Goal: Information Seeking & Learning: Learn about a topic

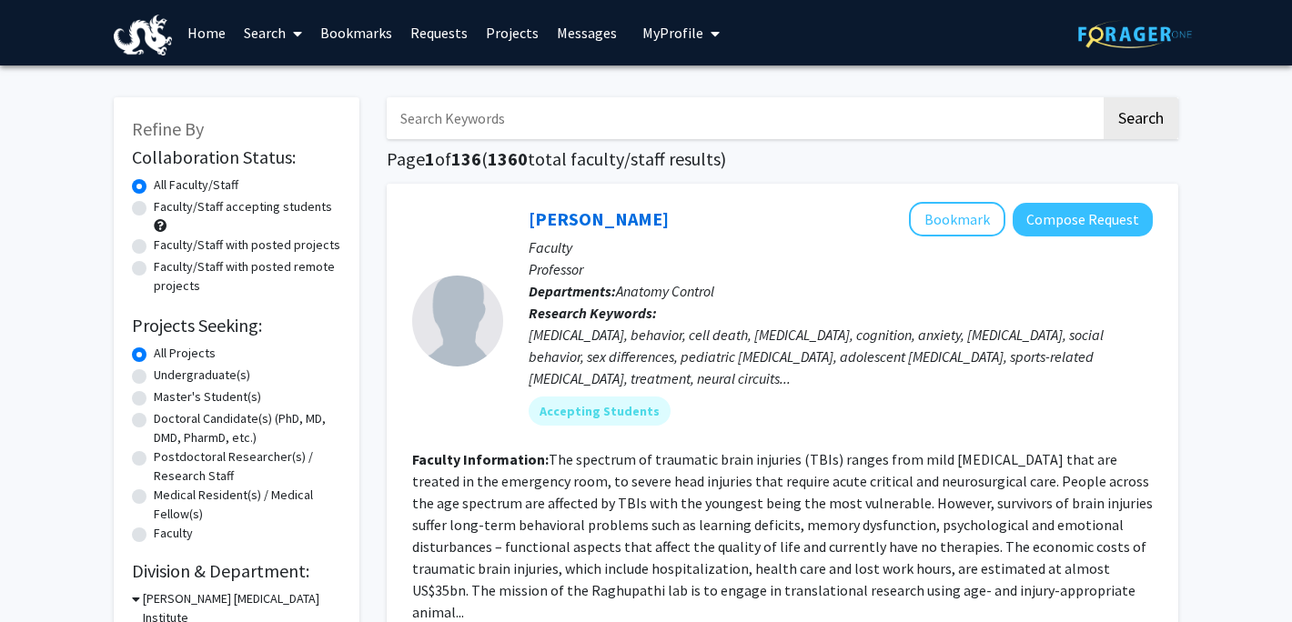
click at [230, 210] on label "Faculty/Staff accepting students" at bounding box center [243, 206] width 178 height 19
click at [166, 209] on input "Faculty/Staff accepting students" at bounding box center [160, 203] width 12 height 12
radio input "true"
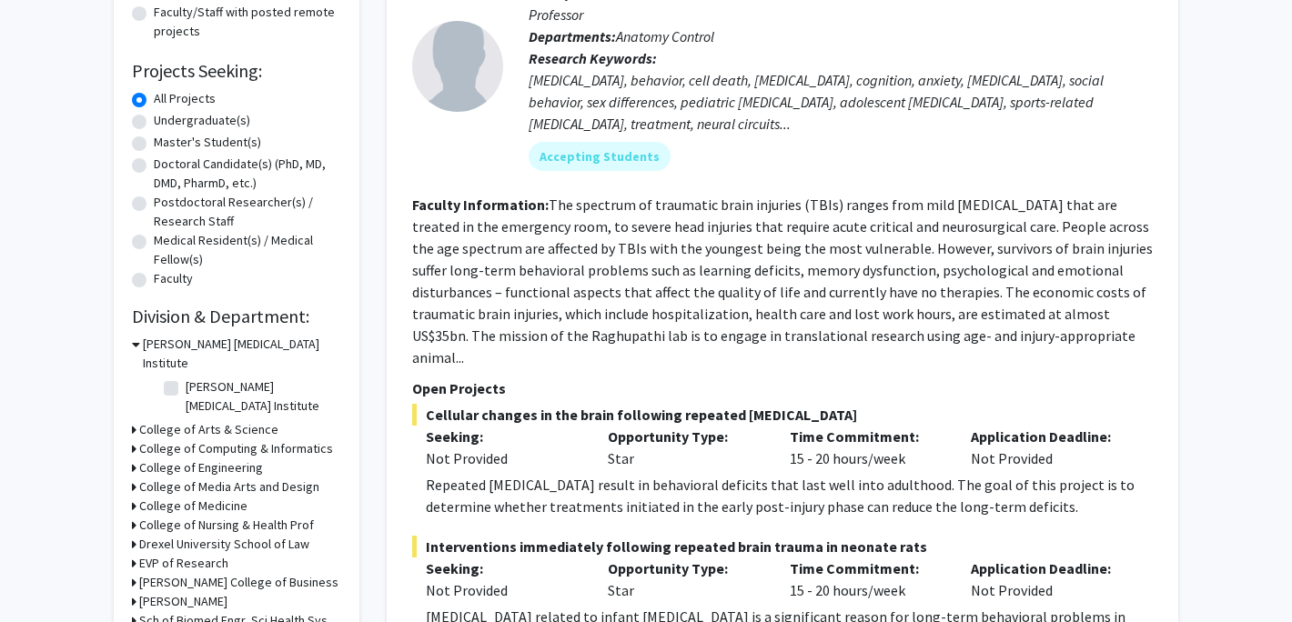
scroll to position [308, 0]
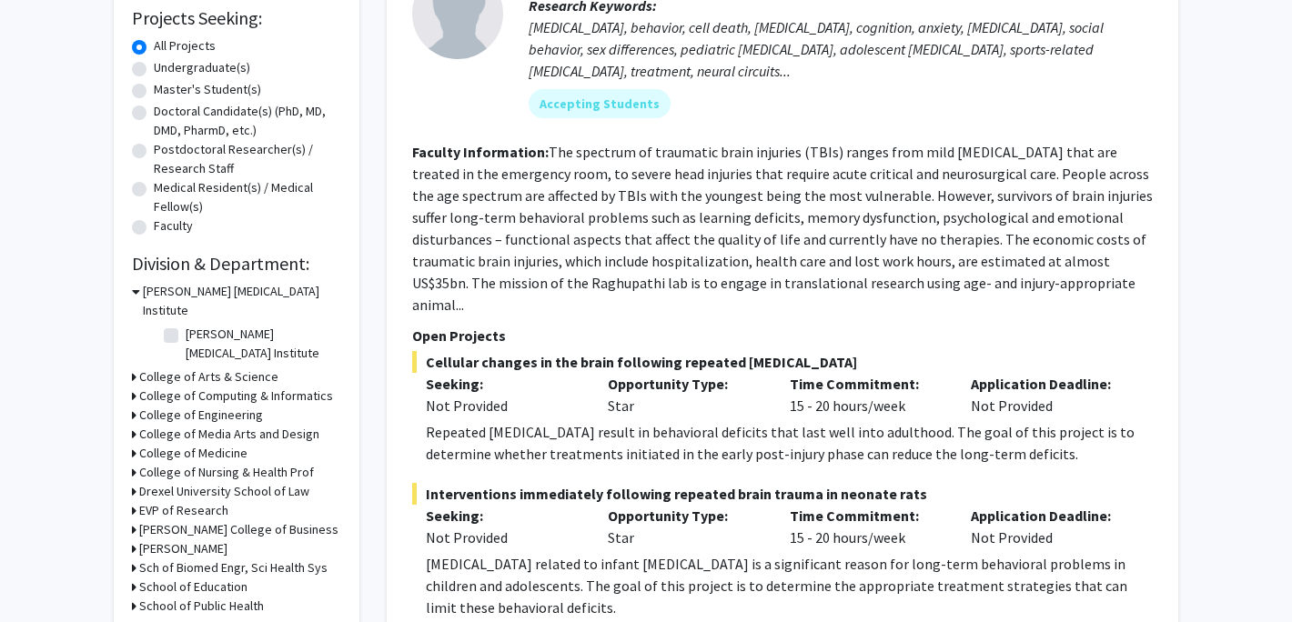
click at [230, 368] on h3 "College of Arts & Science" at bounding box center [208, 377] width 139 height 19
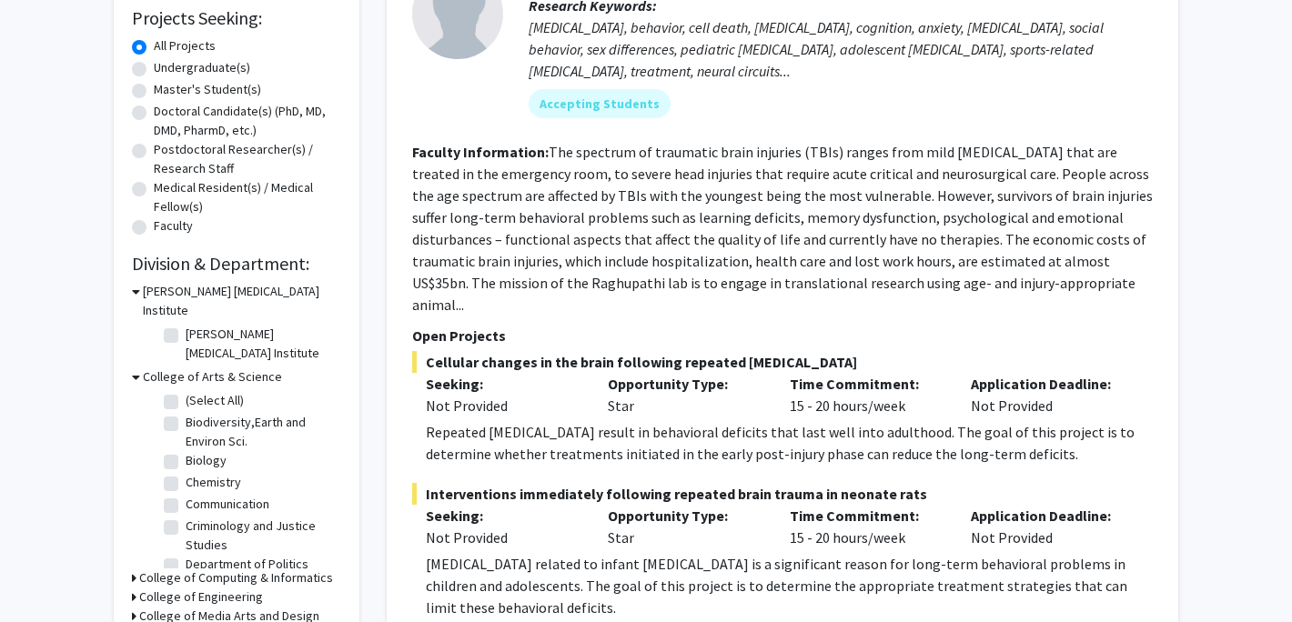
click at [221, 473] on label "Chemistry" at bounding box center [214, 482] width 56 height 19
click at [197, 473] on input "Chemistry" at bounding box center [192, 479] width 12 height 12
checkbox input "true"
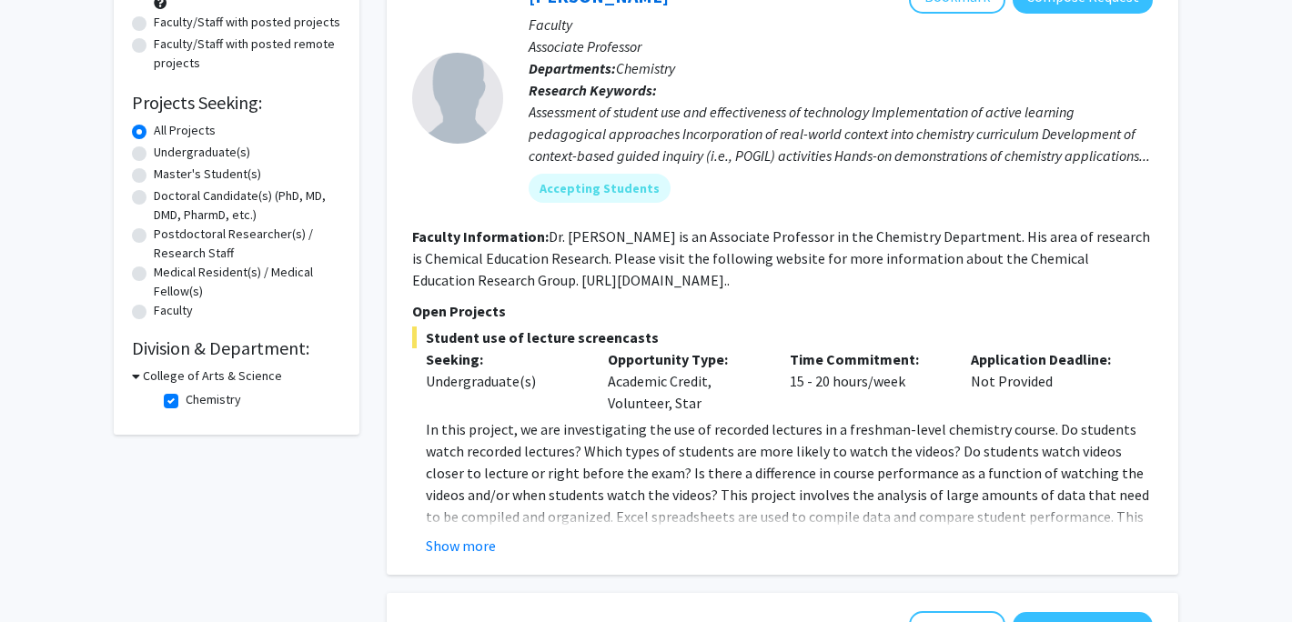
scroll to position [236, 0]
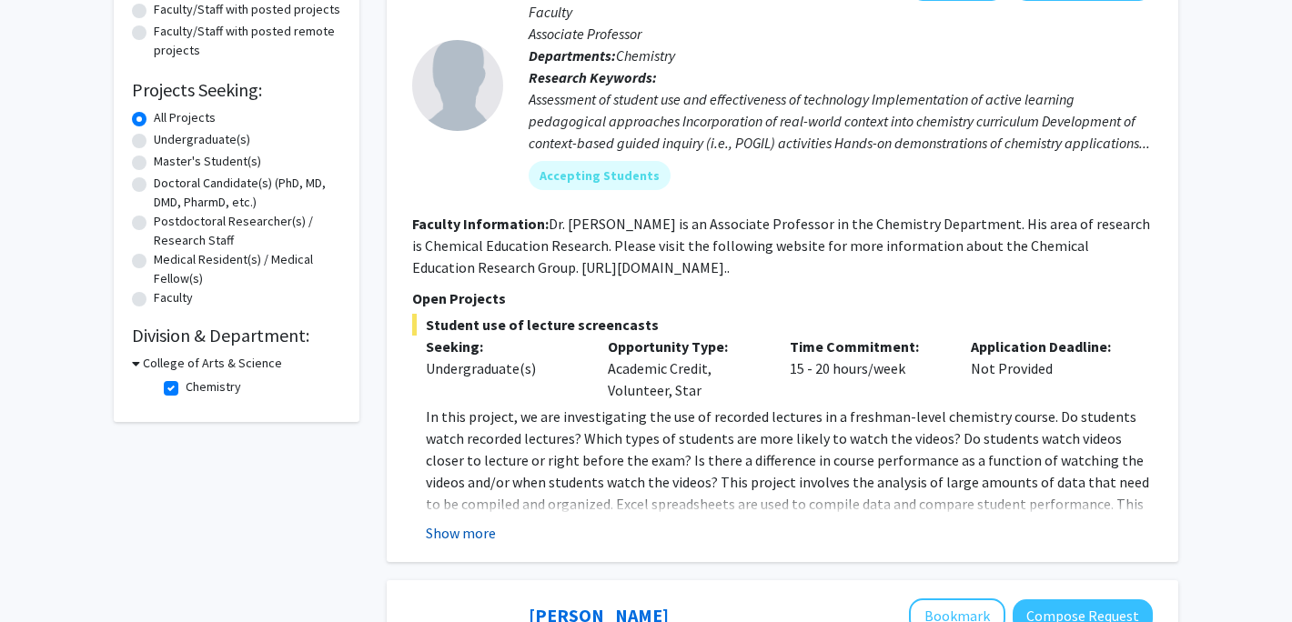
click at [471, 538] on button "Show more" at bounding box center [461, 533] width 70 height 22
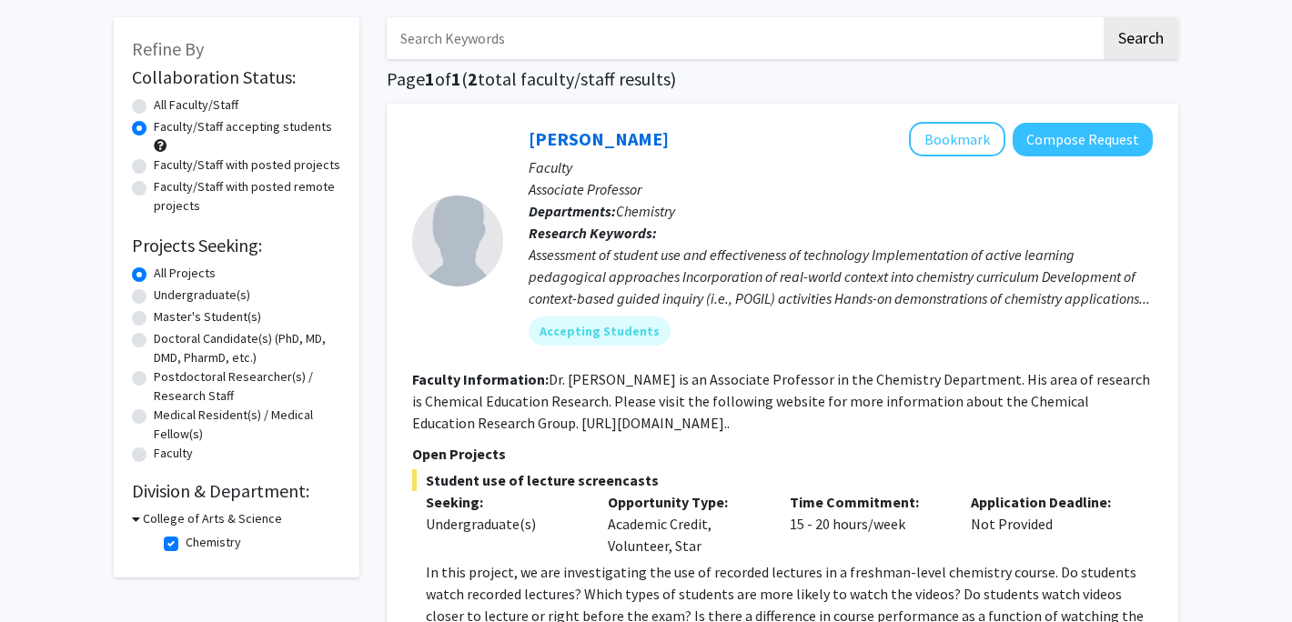
scroll to position [90, 0]
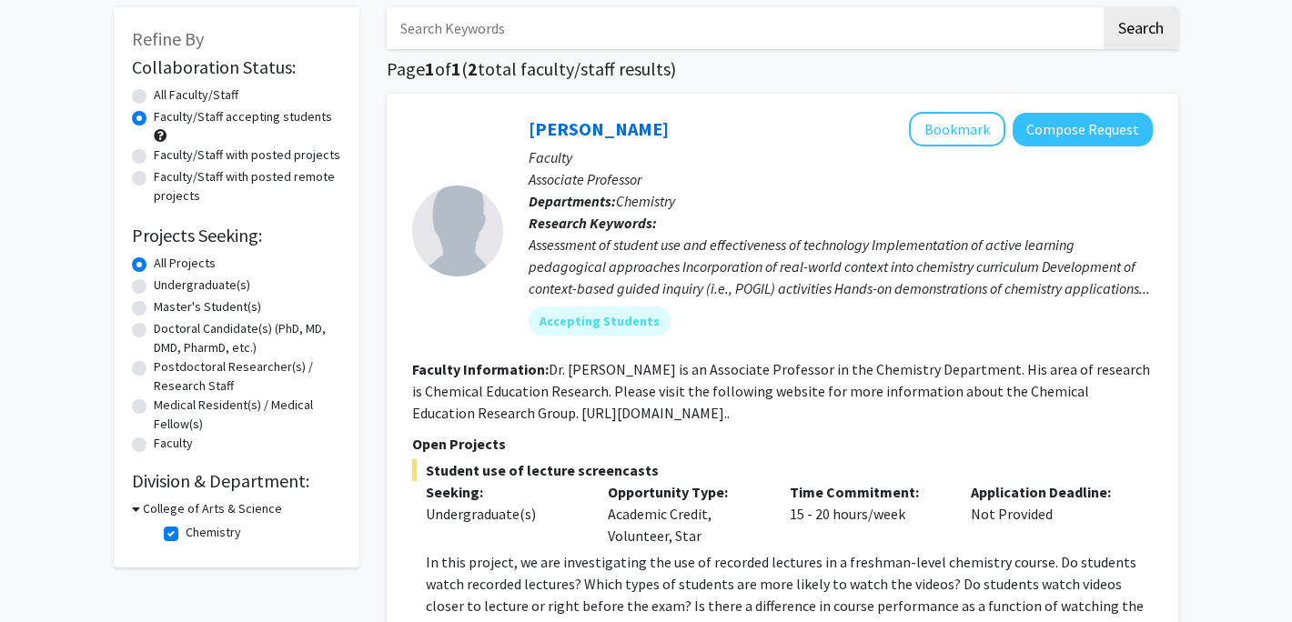
click at [186, 530] on label "Chemistry" at bounding box center [214, 532] width 56 height 19
click at [186, 530] on input "Chemistry" at bounding box center [192, 529] width 12 height 12
checkbox input "false"
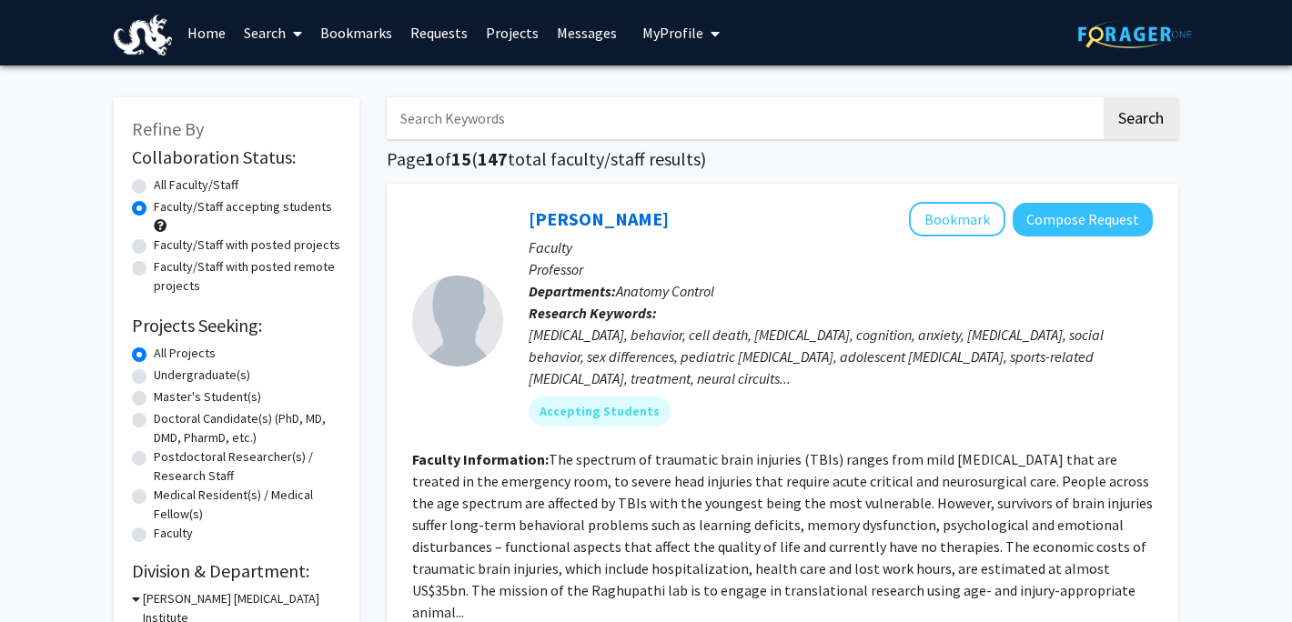
click at [616, 117] on input "Search Keywords" at bounding box center [744, 118] width 714 height 42
type input "cosmetics"
click at [1104, 97] on button "Search" at bounding box center [1141, 118] width 75 height 42
radio input "true"
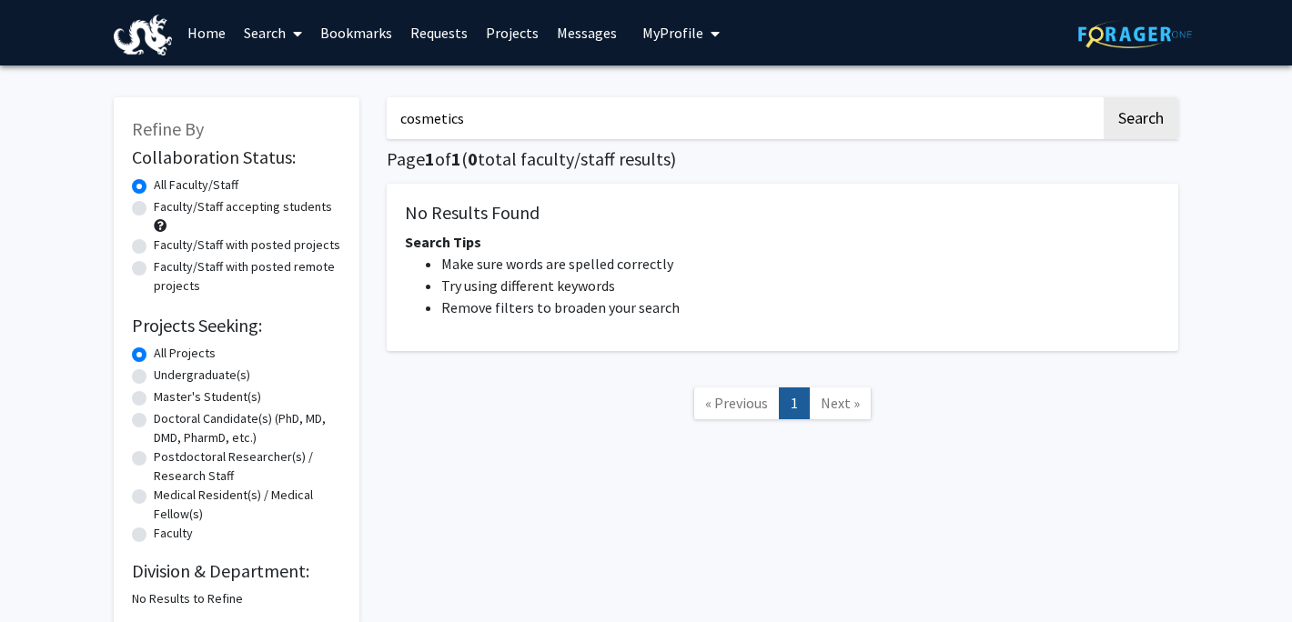
click at [1104, 97] on button "Search" at bounding box center [1141, 118] width 75 height 42
drag, startPoint x: 509, startPoint y: 130, endPoint x: 305, endPoint y: 129, distance: 203.8
click at [311, 129] on div "Refine By Collaboration Status: Collaboration Status All Faculty/Staff Collabor…" at bounding box center [646, 353] width 1092 height 548
type input "c"
click at [1104, 97] on button "Search" at bounding box center [1141, 118] width 75 height 42
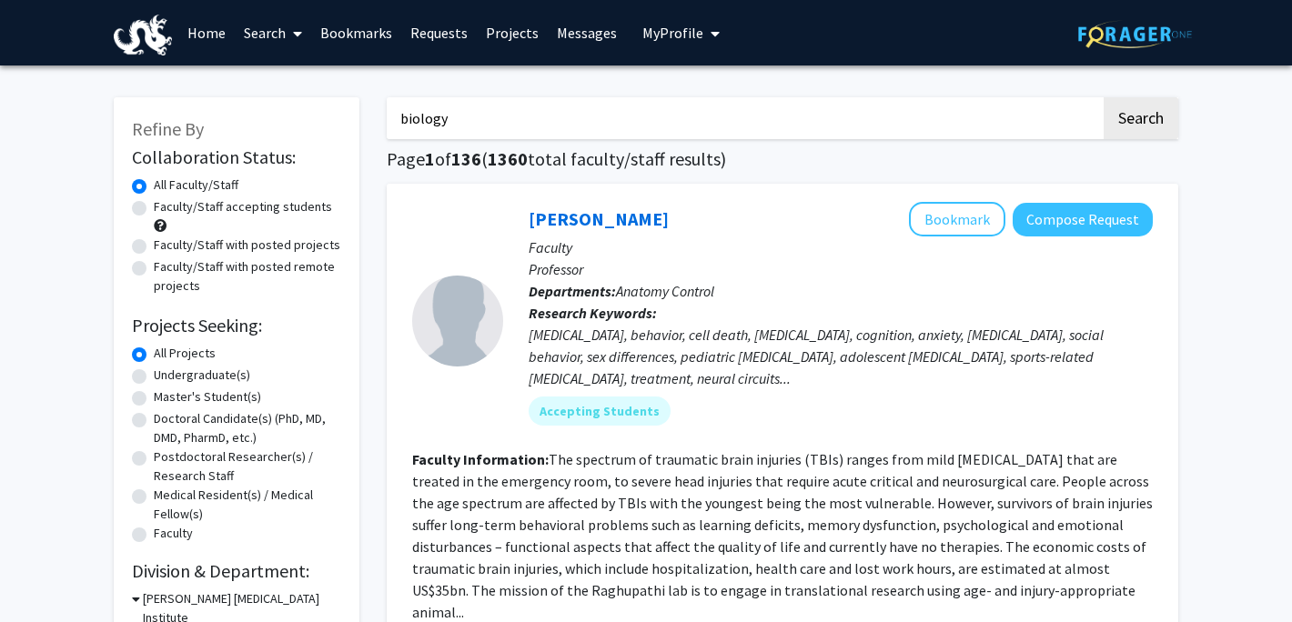
type input "biology"
click at [1104, 97] on button "Search" at bounding box center [1141, 118] width 75 height 42
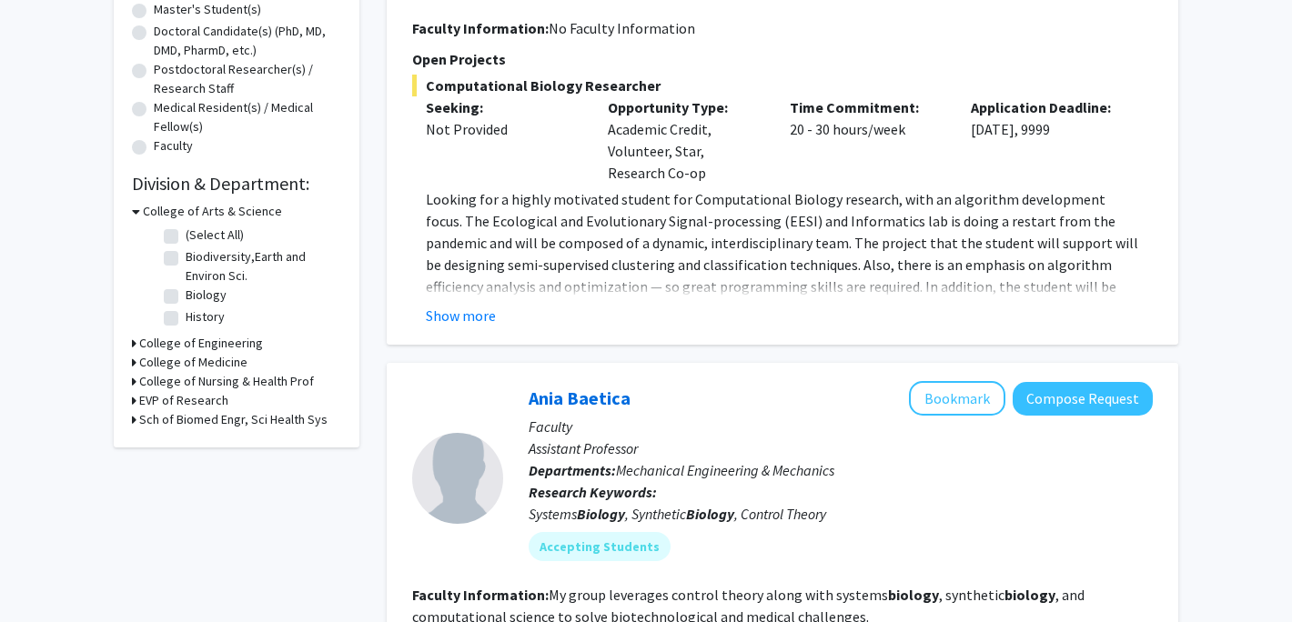
scroll to position [391, 0]
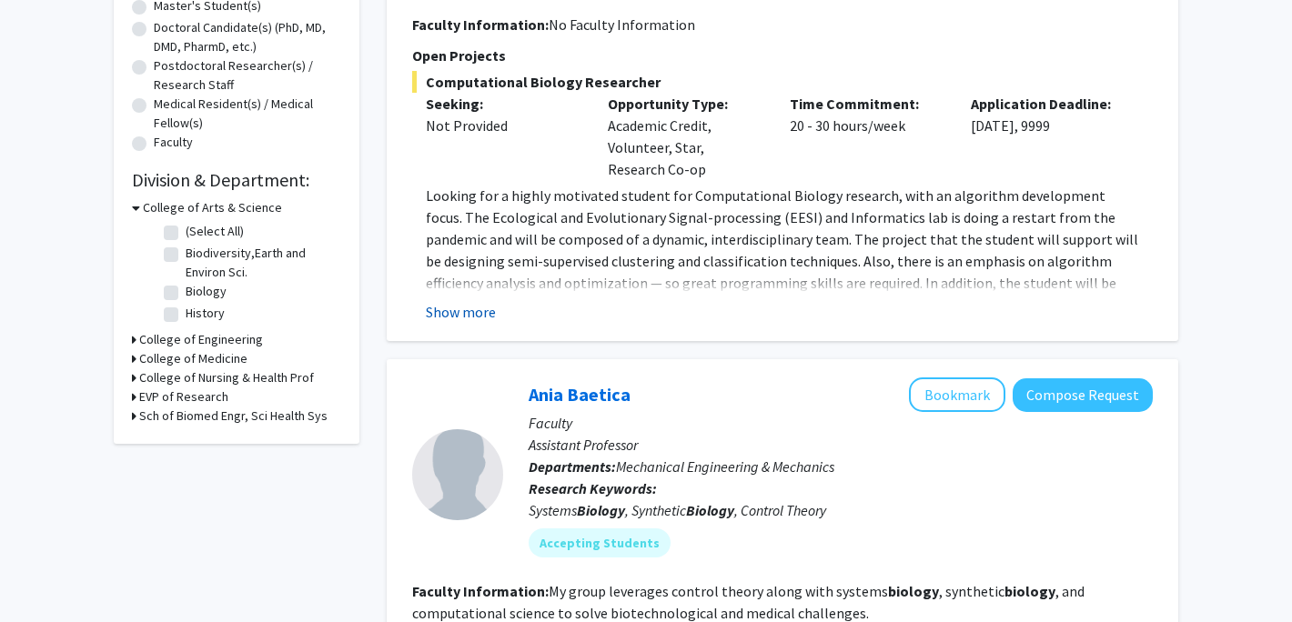
click at [458, 311] on button "Show more" at bounding box center [461, 312] width 70 height 22
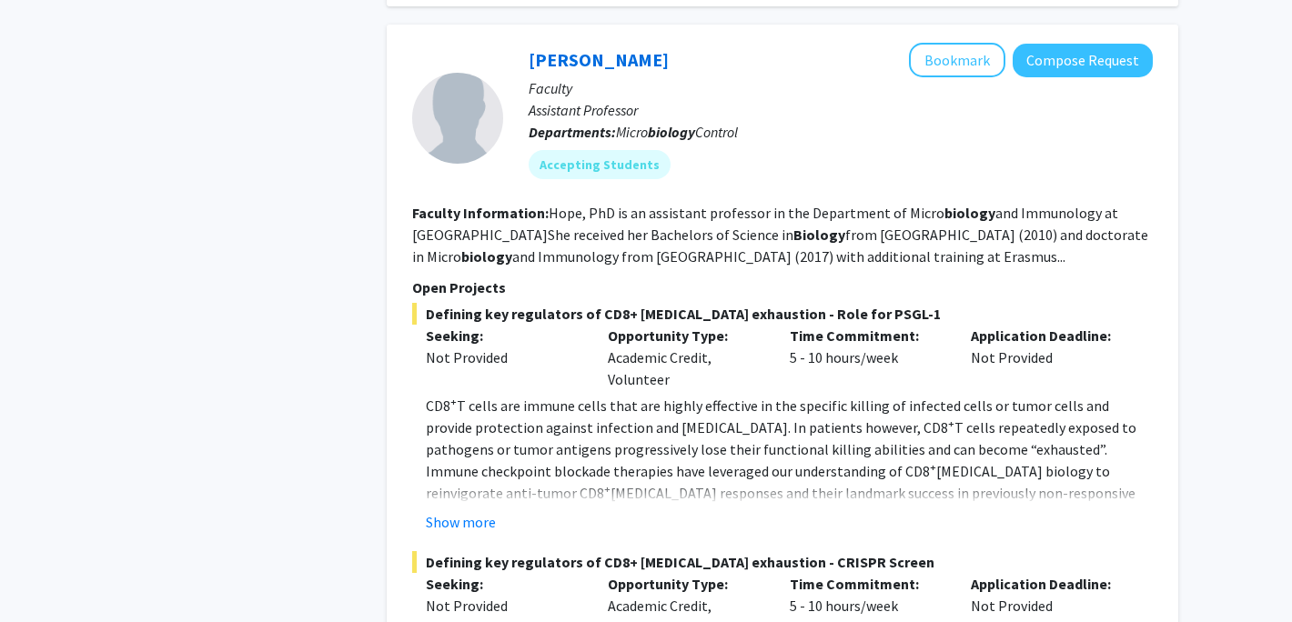
scroll to position [2415, 0]
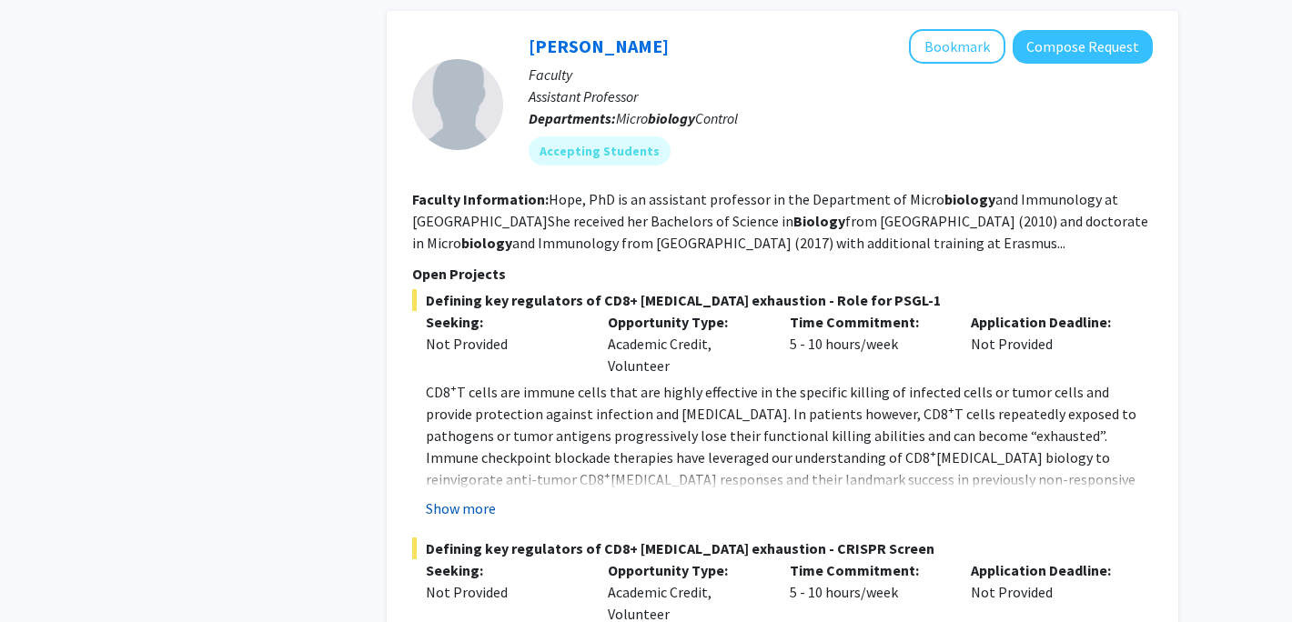
click at [479, 498] on button "Show more" at bounding box center [461, 509] width 70 height 22
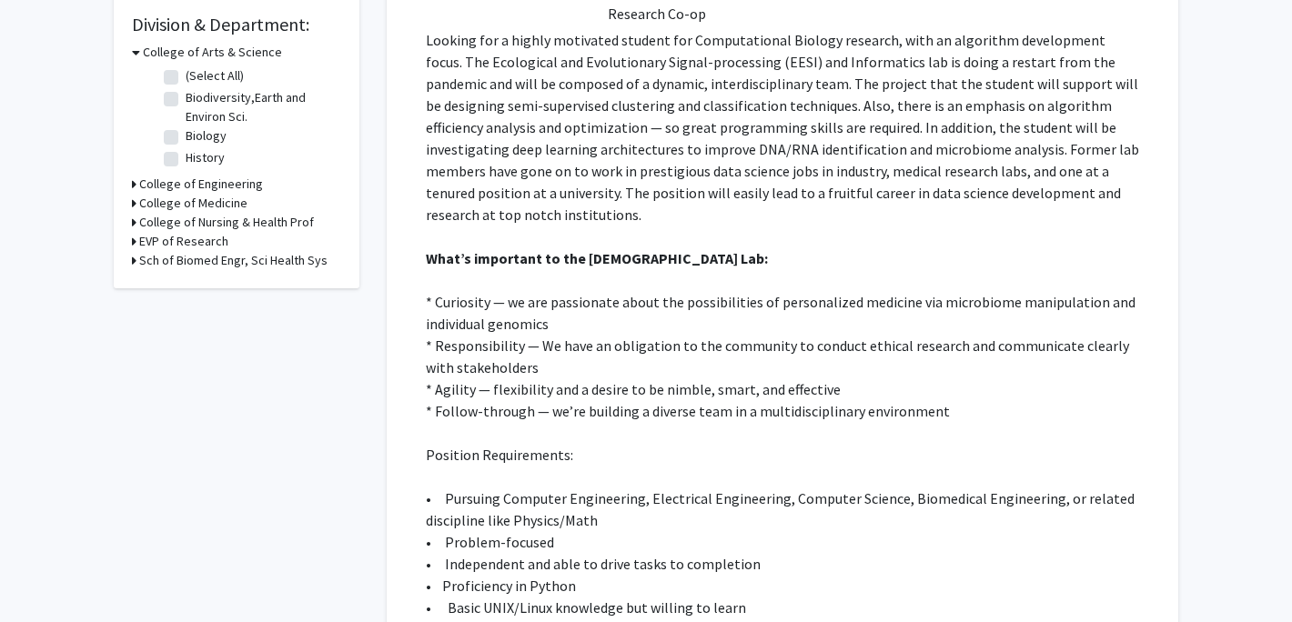
scroll to position [0, 0]
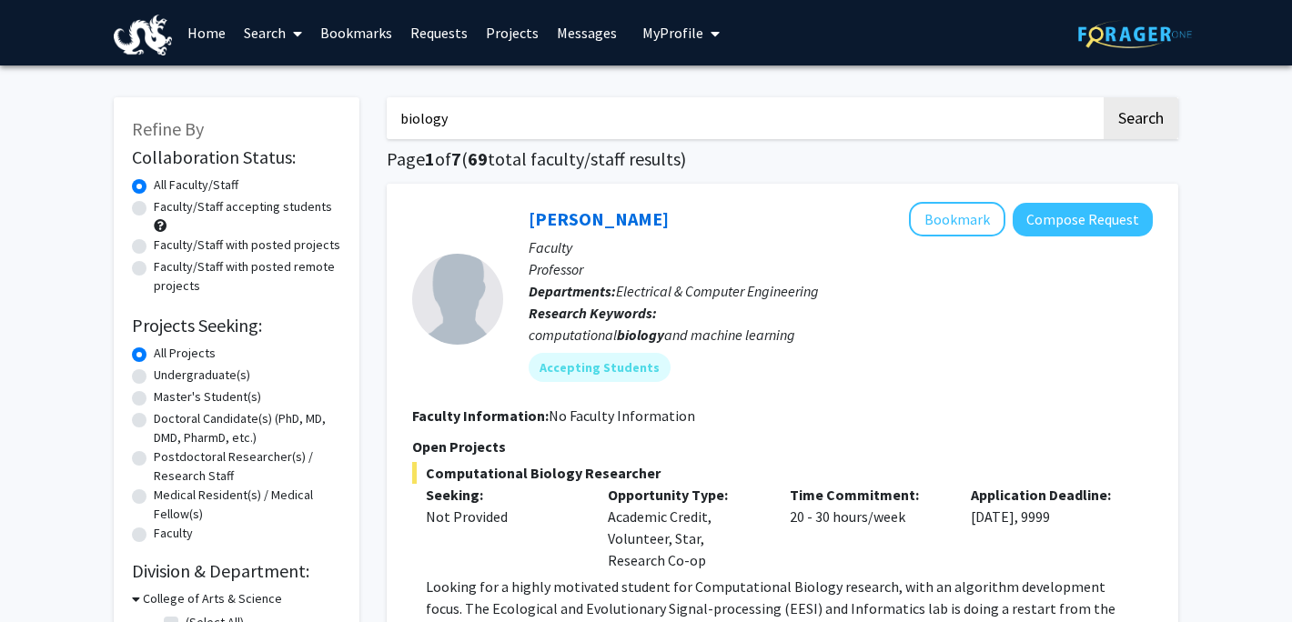
click at [154, 353] on label "All Projects" at bounding box center [185, 353] width 62 height 19
click at [154, 353] on input "All Projects" at bounding box center [160, 350] width 12 height 12
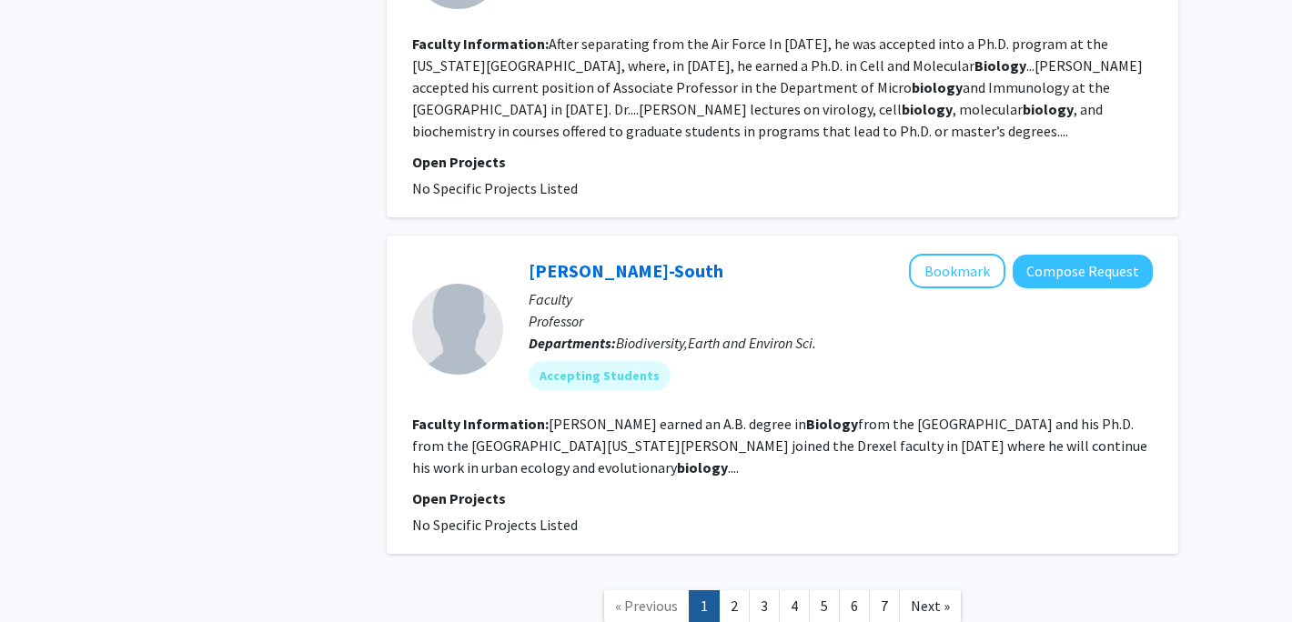
scroll to position [5164, 0]
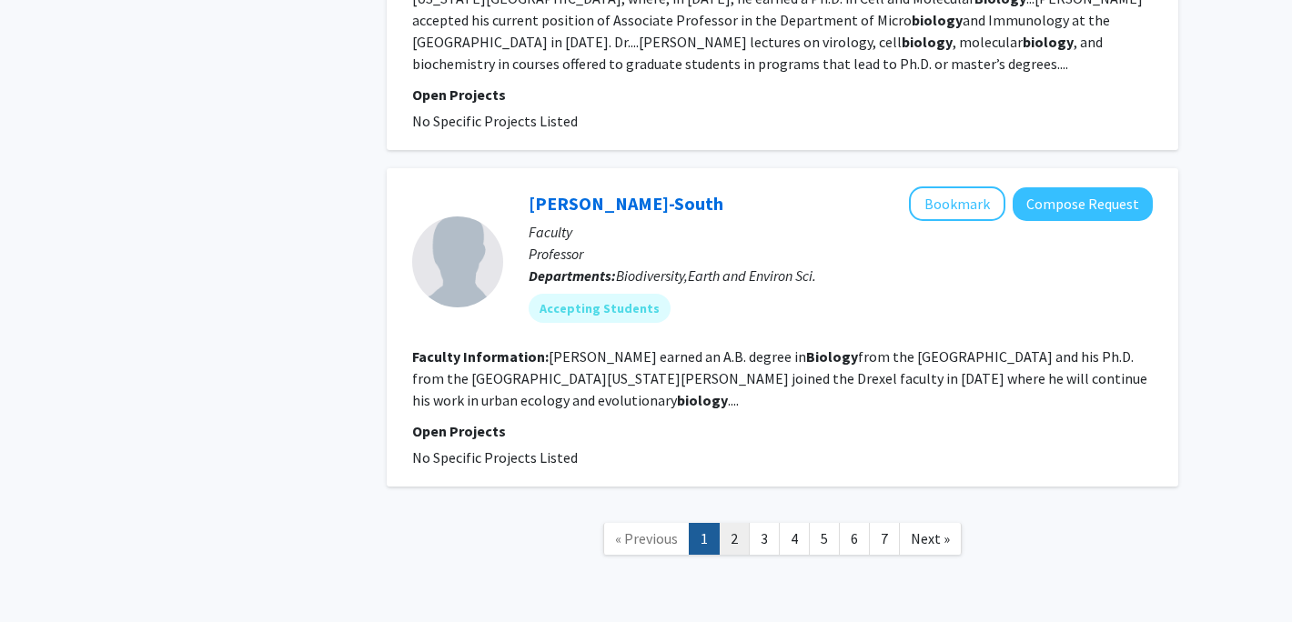
click at [732, 523] on link "2" at bounding box center [734, 539] width 31 height 32
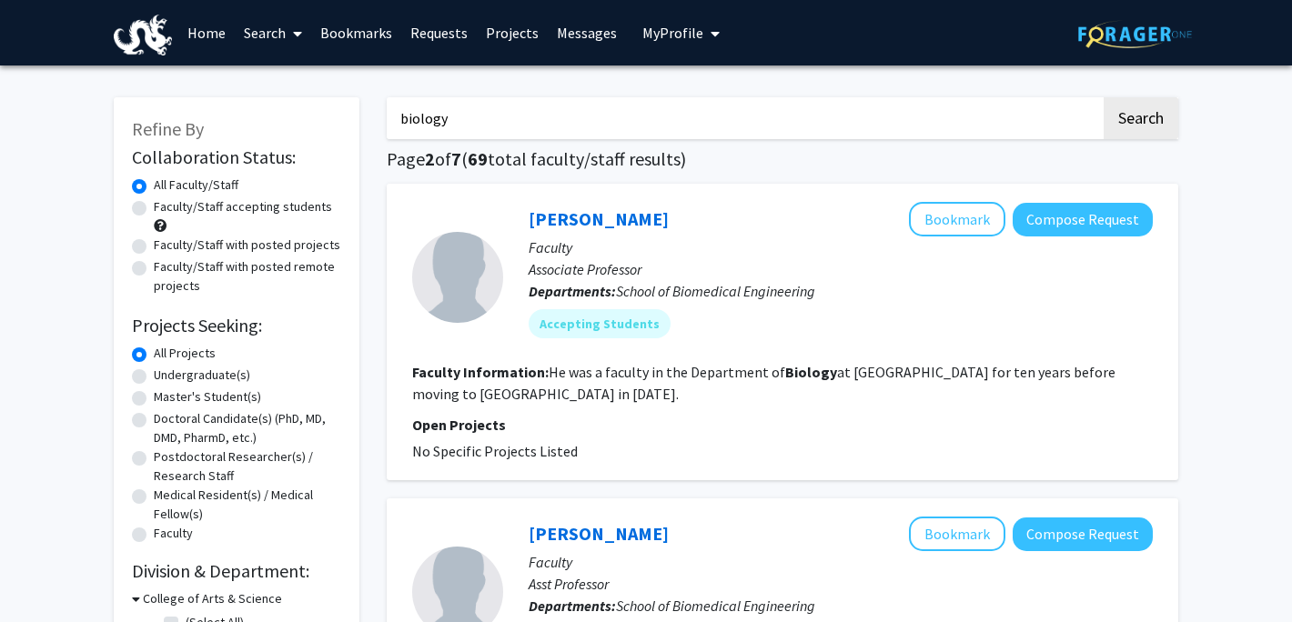
click at [471, 126] on input "biology" at bounding box center [744, 118] width 714 height 42
drag, startPoint x: 471, startPoint y: 118, endPoint x: 367, endPoint y: 110, distance: 105.0
type input "[MEDICAL_DATA]"
click at [1104, 97] on button "Search" at bounding box center [1141, 118] width 75 height 42
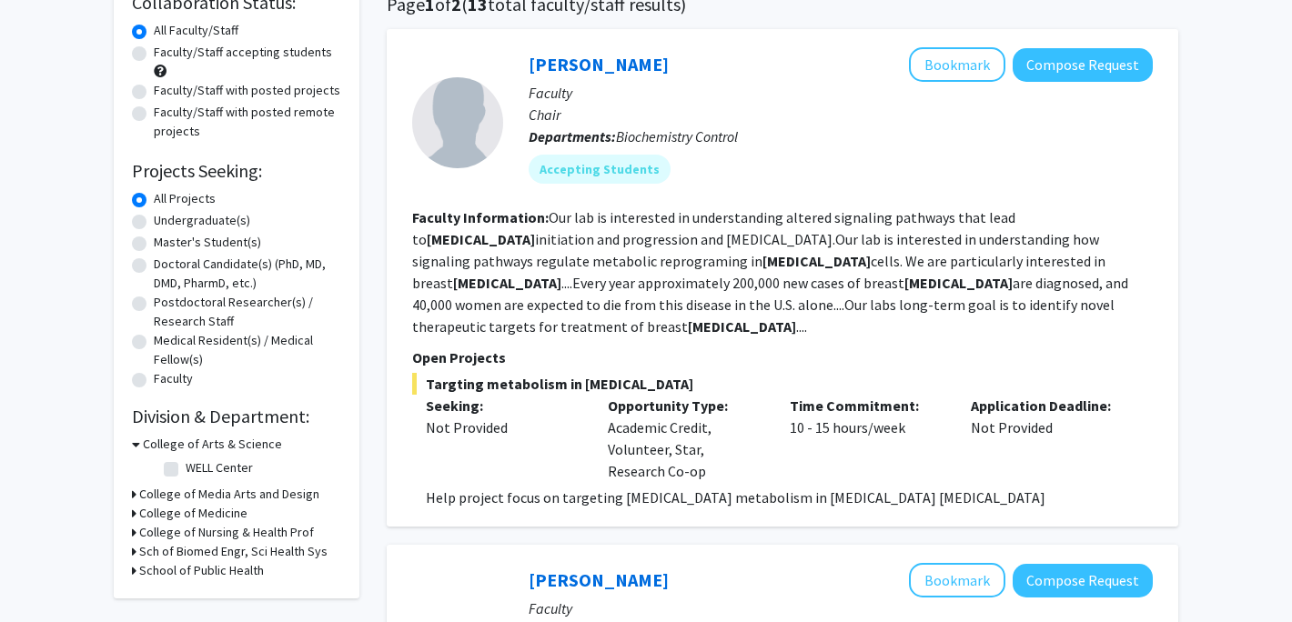
scroll to position [157, 0]
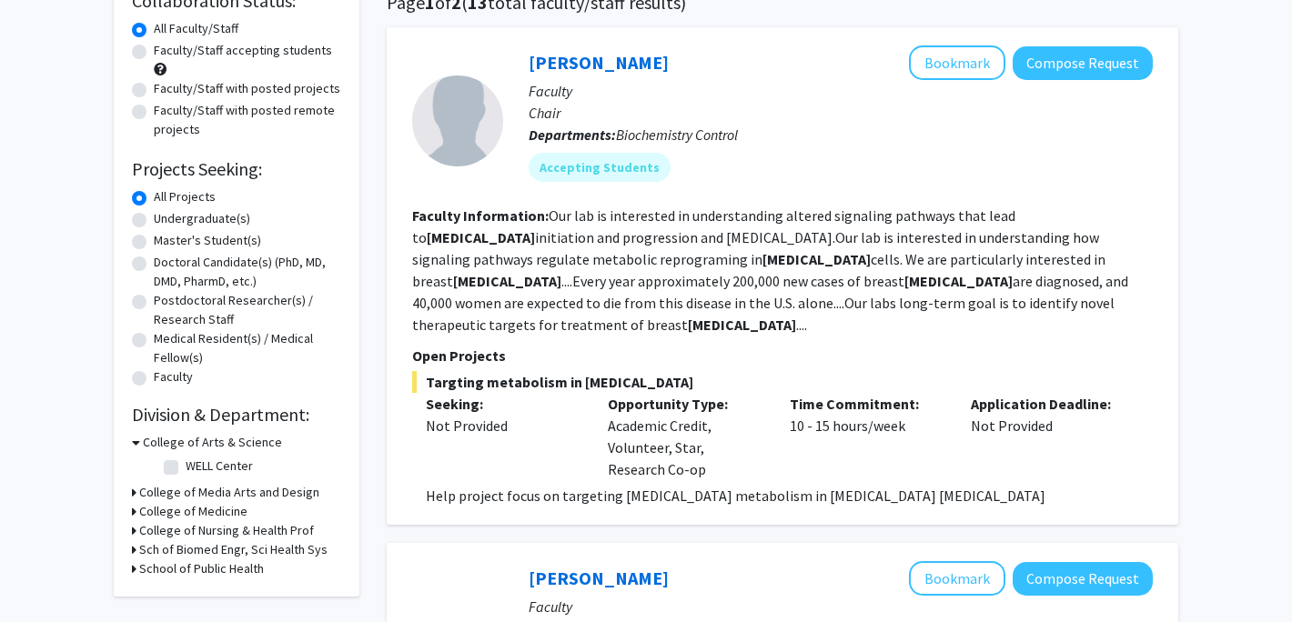
click at [796, 316] on b "[MEDICAL_DATA]" at bounding box center [742, 325] width 108 height 18
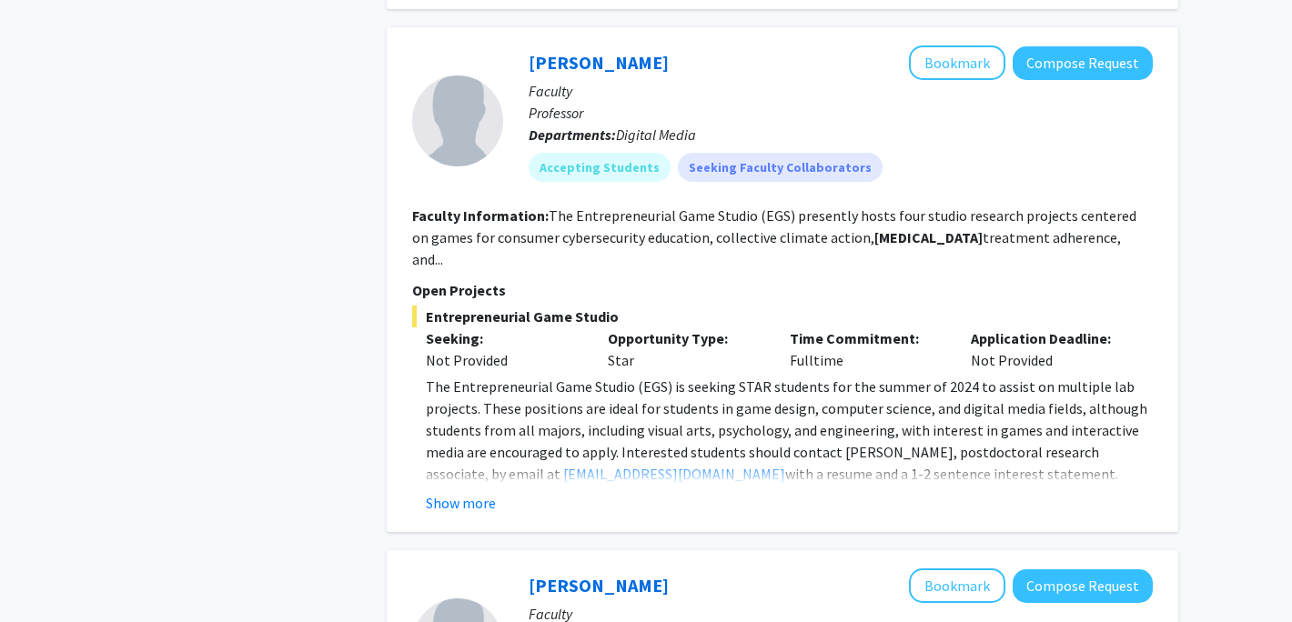
scroll to position [3150, 0]
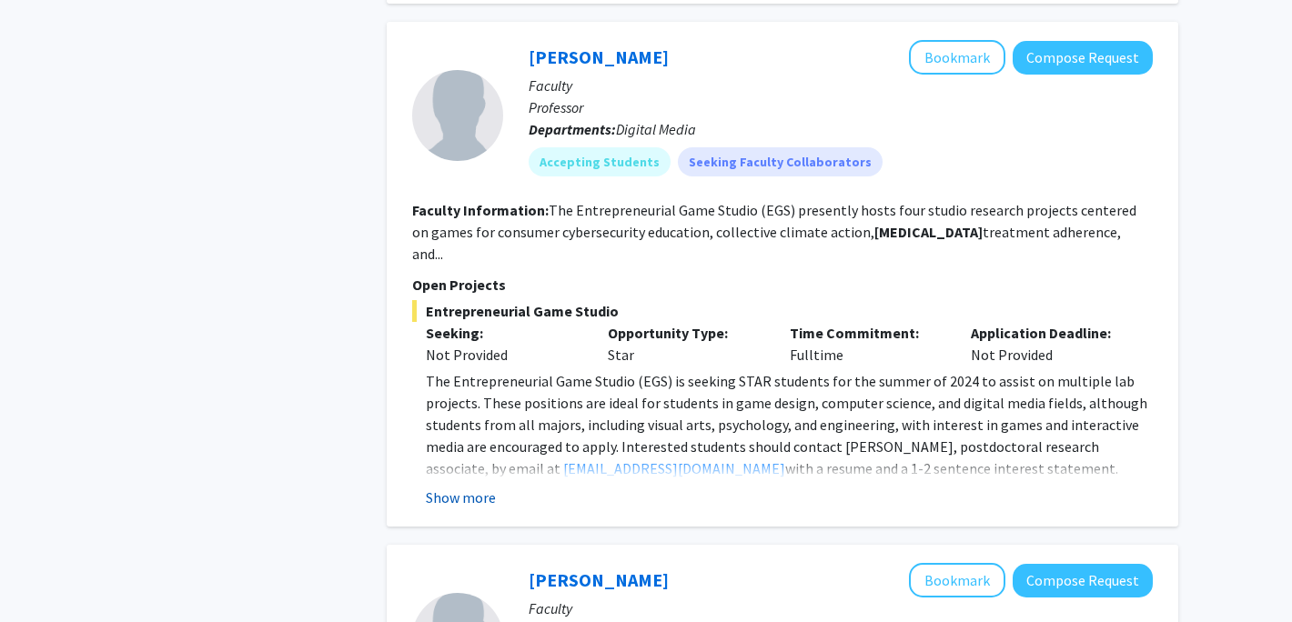
click at [465, 487] on button "Show more" at bounding box center [461, 498] width 70 height 22
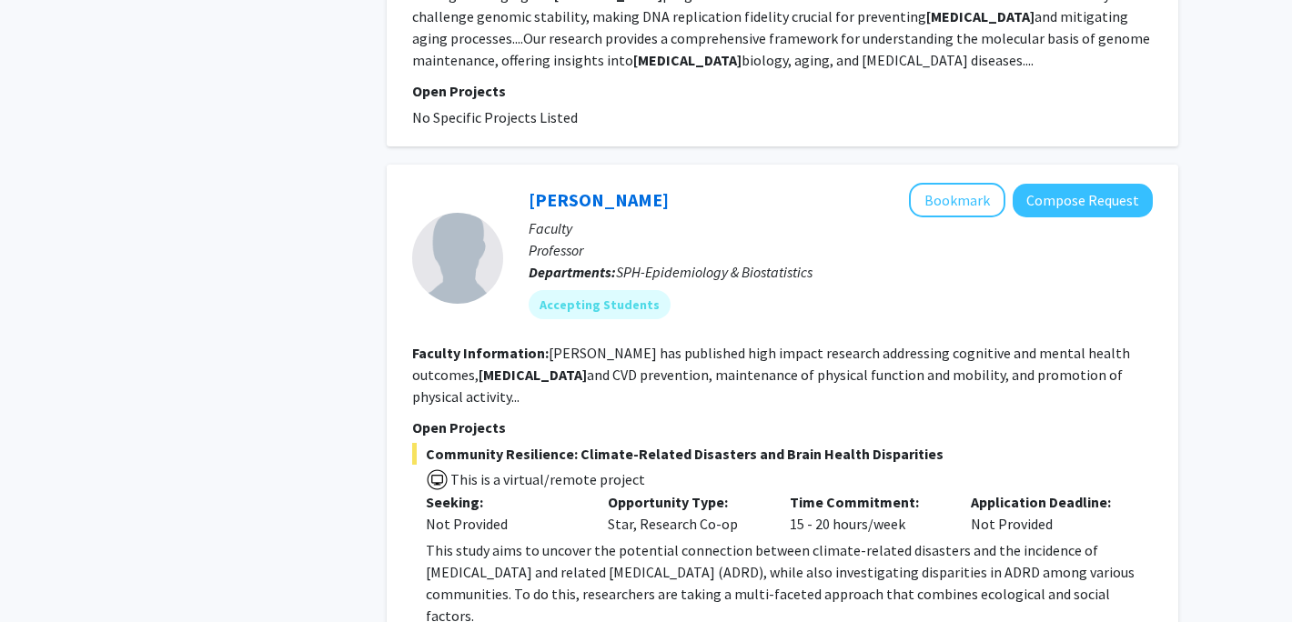
scroll to position [4271, 0]
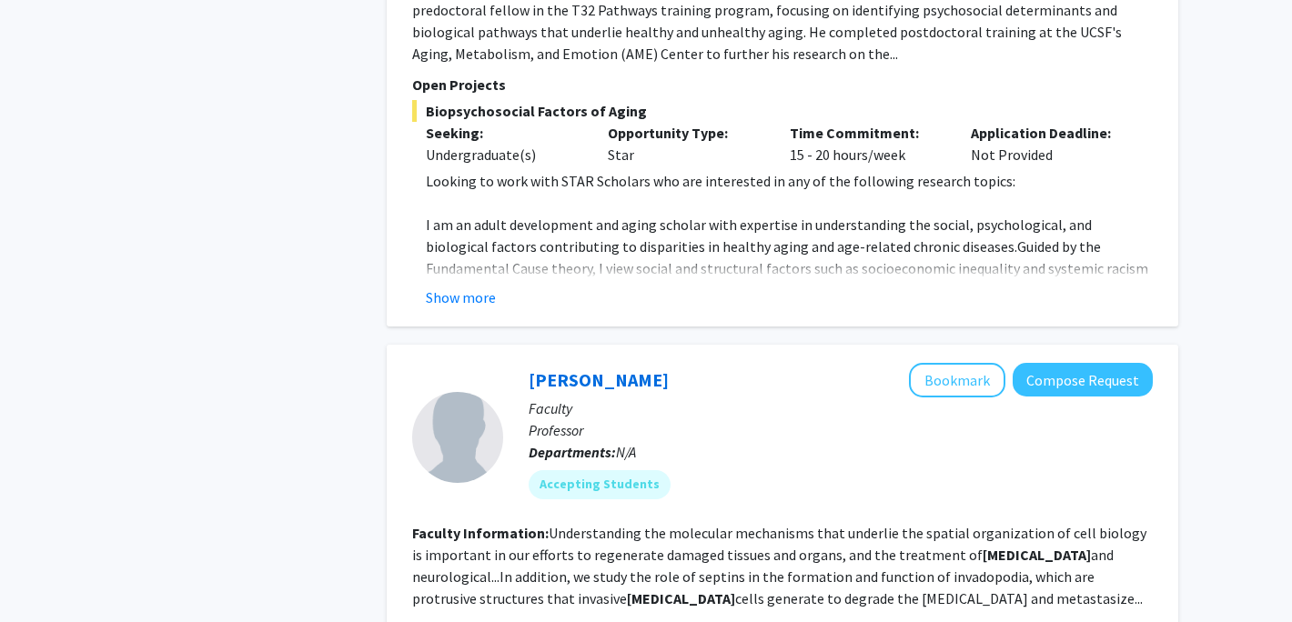
scroll to position [6009, 0]
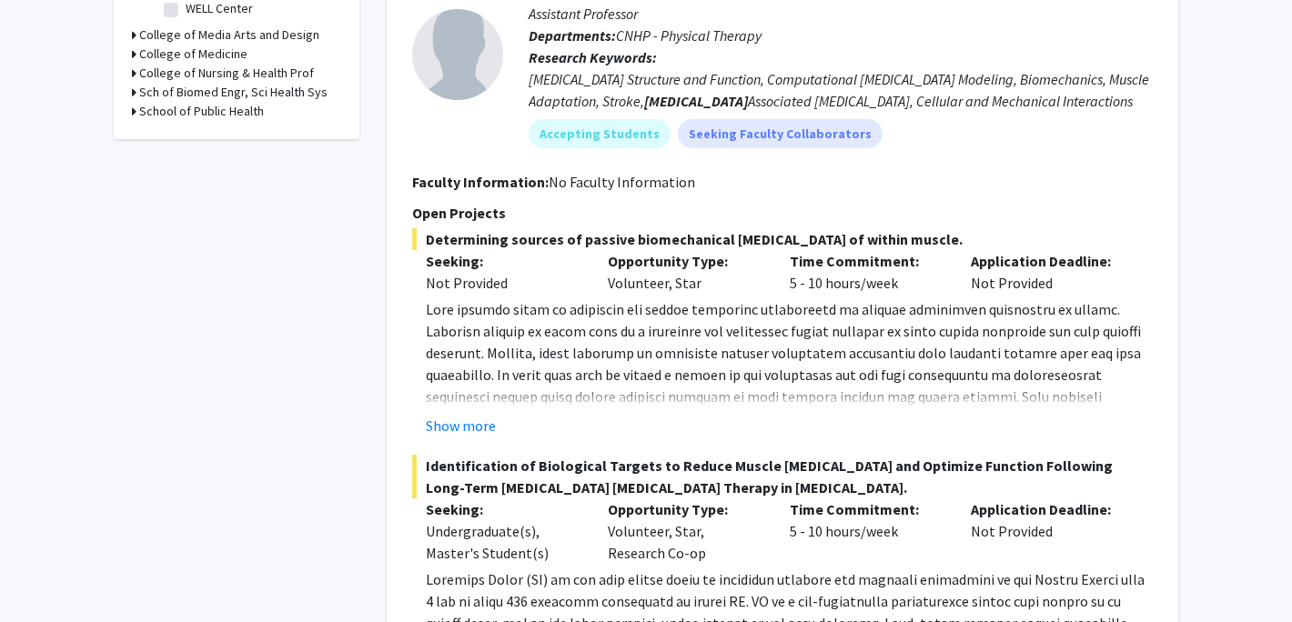
scroll to position [620, 0]
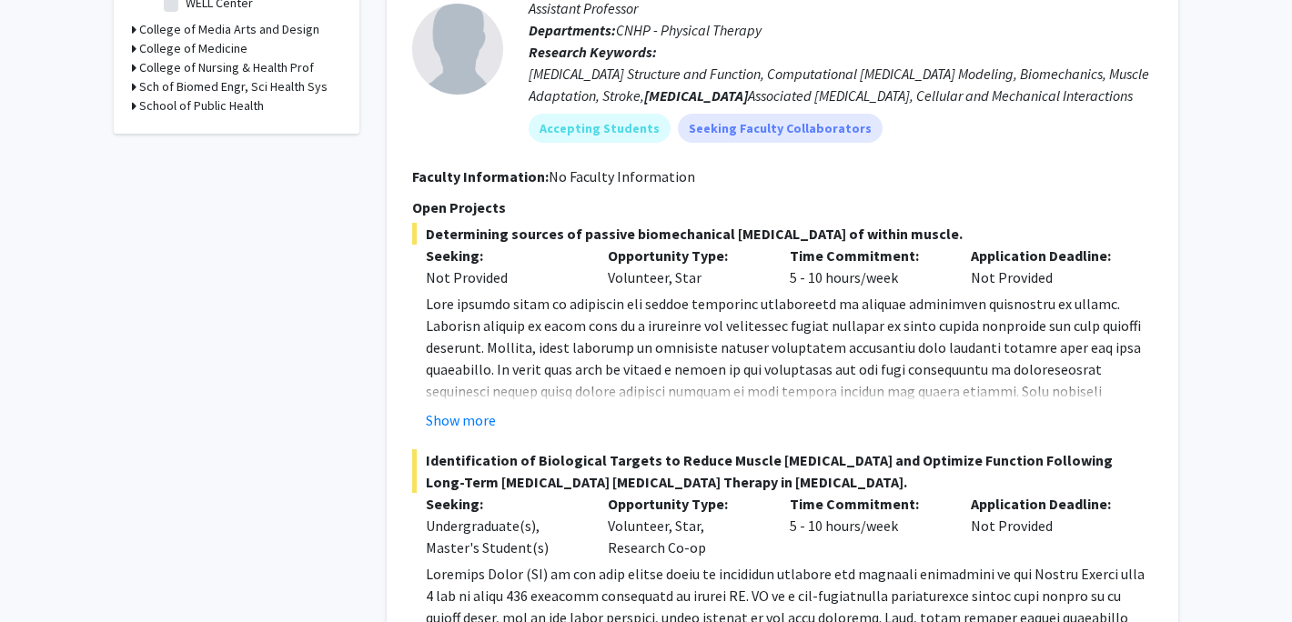
click at [482, 416] on button "Show more" at bounding box center [461, 420] width 70 height 22
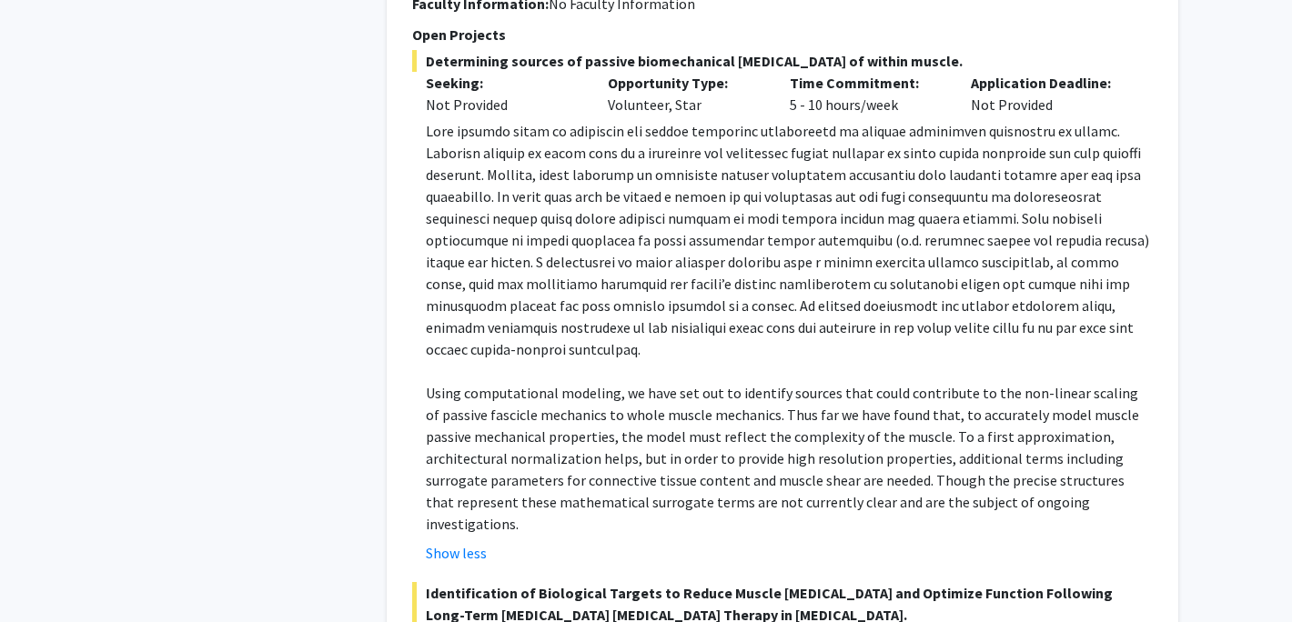
scroll to position [0, 0]
